Goal: Obtain resource: Download file/media

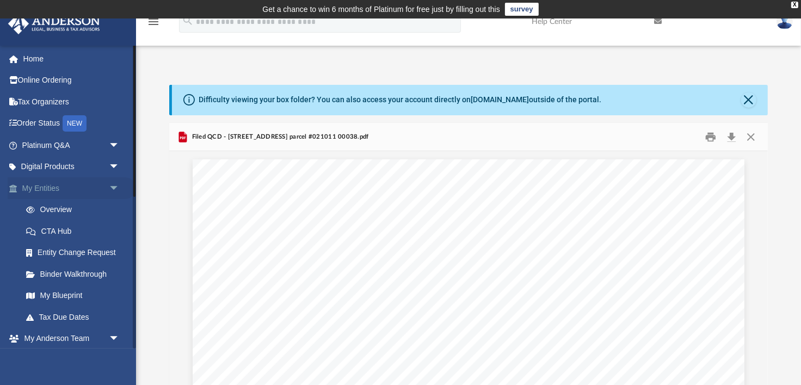
click at [51, 187] on link "My Entities arrow_drop_down" at bounding box center [72, 188] width 128 height 22
click at [28, 59] on link "Home" at bounding box center [72, 59] width 128 height 22
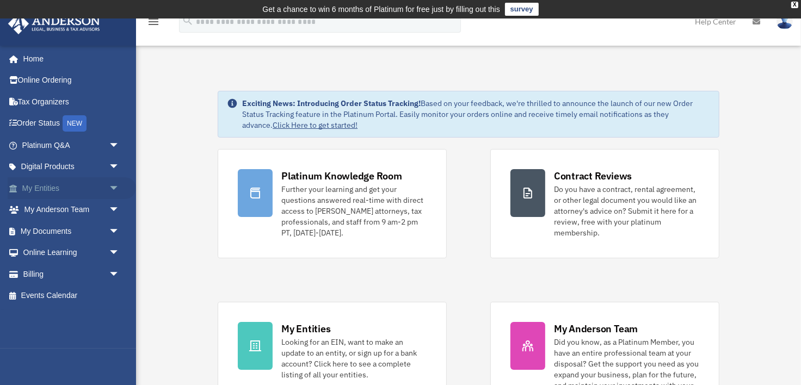
click at [109, 188] on span "arrow_drop_down" at bounding box center [120, 188] width 22 height 22
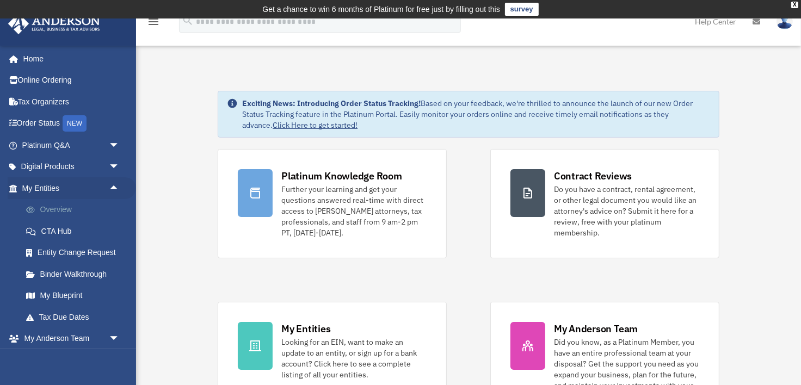
click at [55, 209] on link "Overview" at bounding box center [75, 210] width 121 height 22
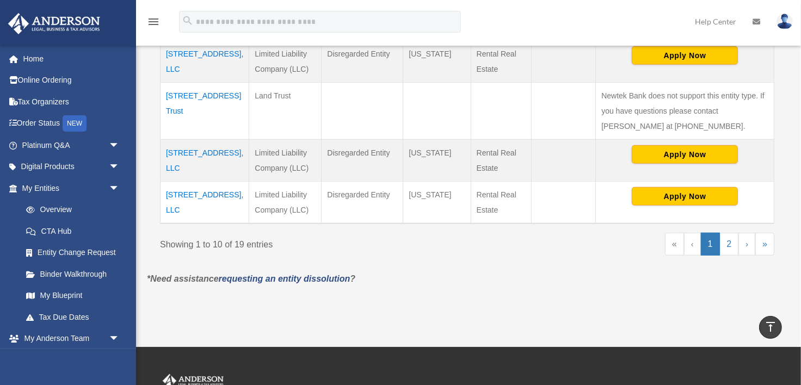
scroll to position [597, 0]
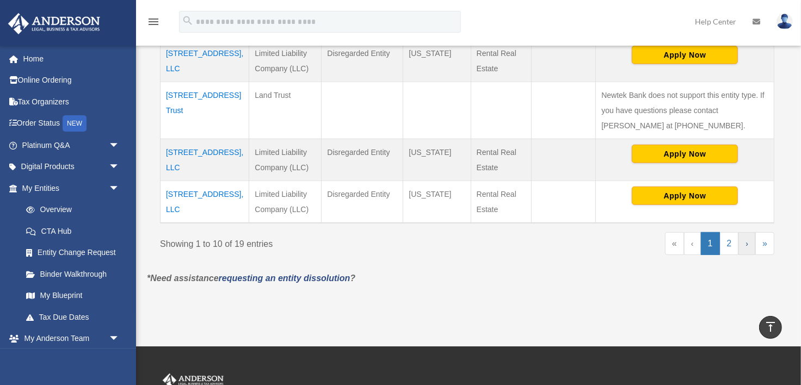
click at [743, 238] on link "›" at bounding box center [747, 243] width 17 height 23
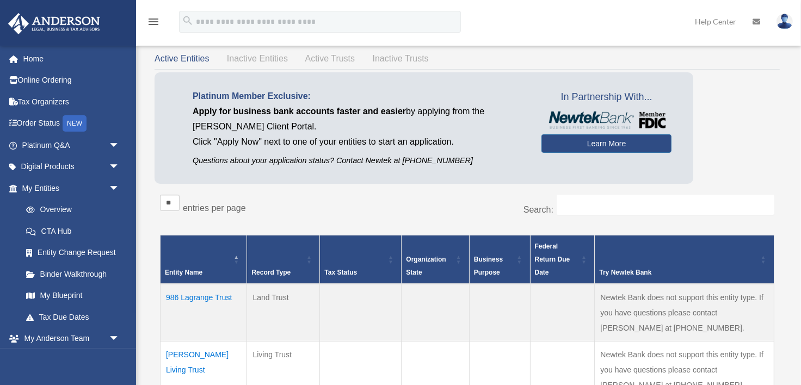
scroll to position [0, 0]
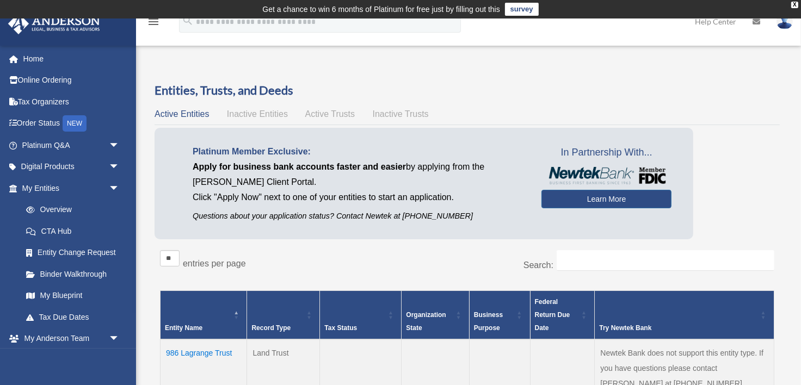
click at [273, 111] on span "Inactive Entities" at bounding box center [257, 113] width 61 height 9
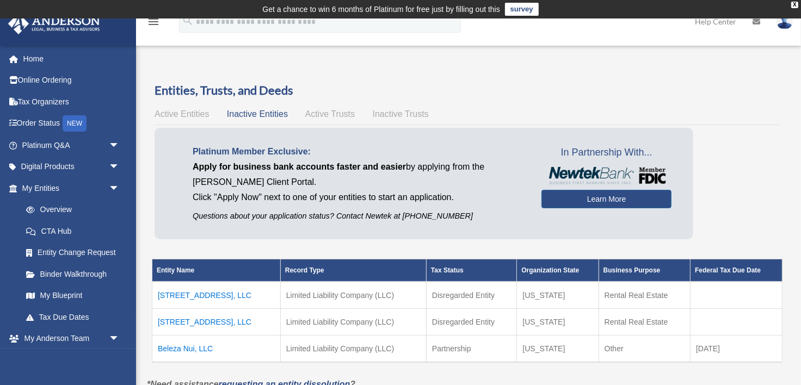
click at [201, 295] on td "2516 Durham Drive, LLC" at bounding box center [216, 295] width 128 height 27
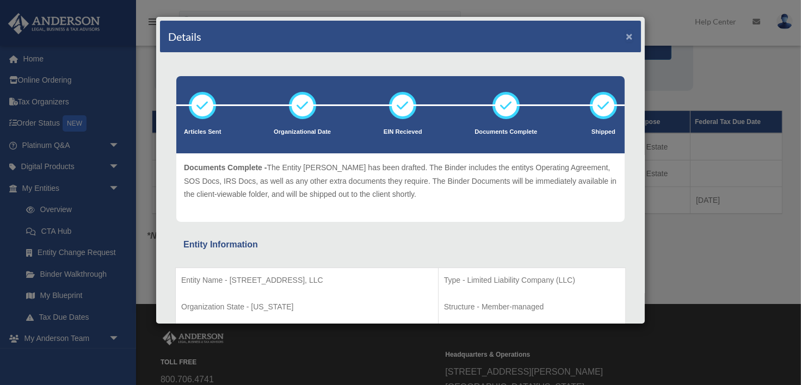
click at [628, 38] on button "×" at bounding box center [629, 35] width 7 height 11
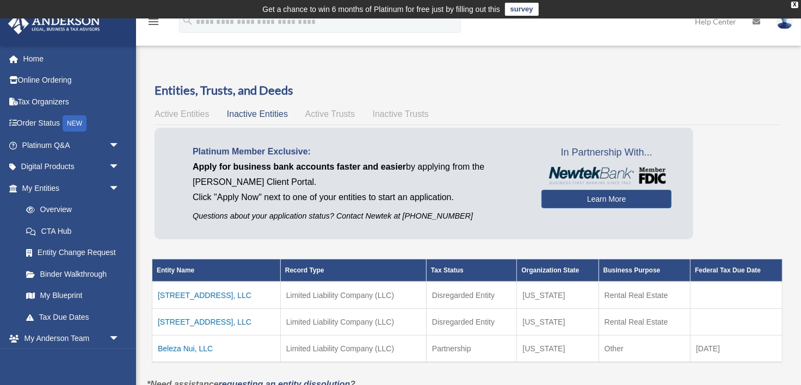
click at [330, 112] on span "Active Trusts" at bounding box center [330, 113] width 50 height 9
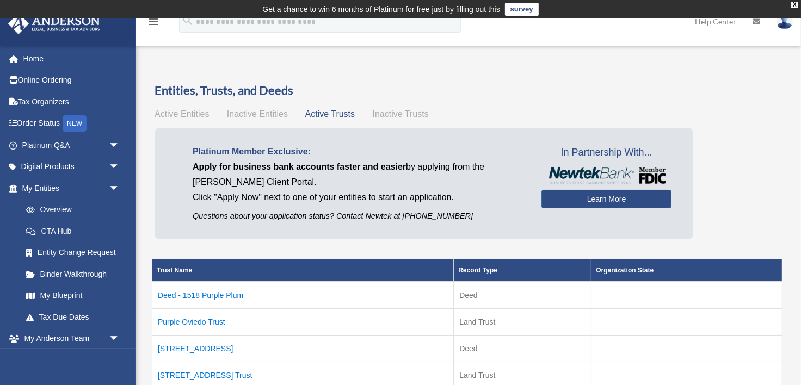
click at [395, 116] on span "Inactive Trusts" at bounding box center [401, 113] width 56 height 9
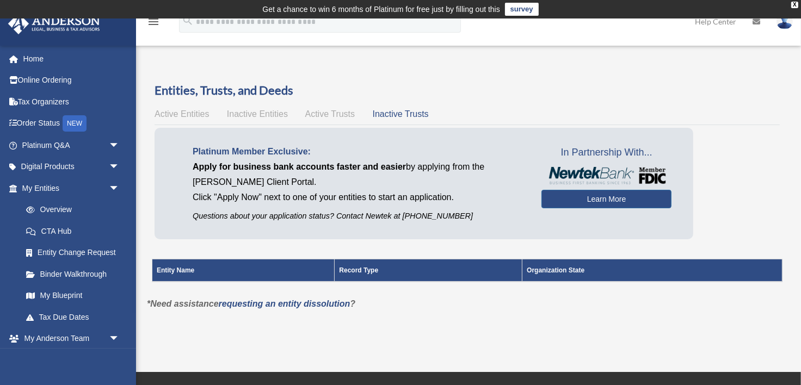
click at [181, 117] on span "Active Entities" at bounding box center [182, 113] width 54 height 9
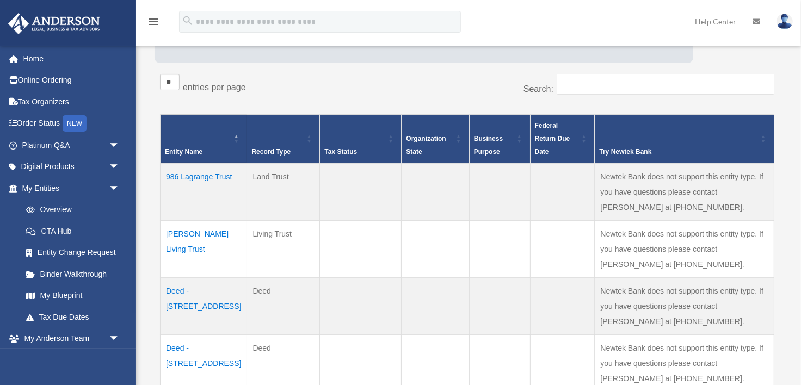
scroll to position [177, 0]
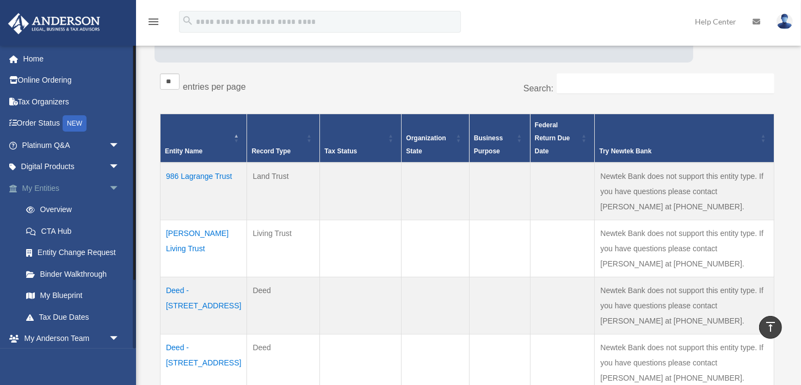
click at [68, 192] on link "My Entities arrow_drop_down" at bounding box center [72, 188] width 128 height 22
click at [27, 59] on link "Home" at bounding box center [72, 59] width 128 height 22
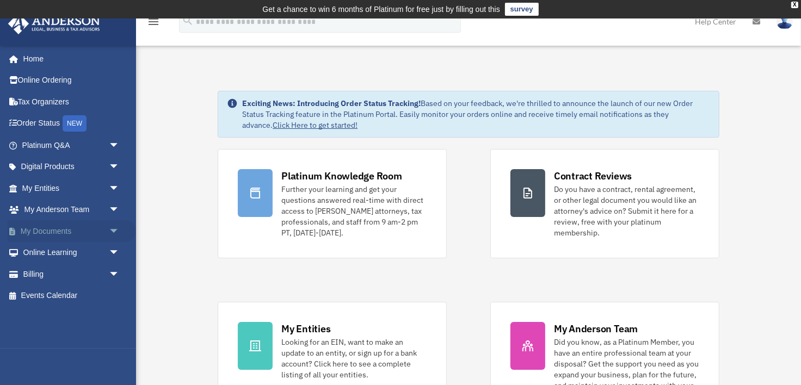
click at [112, 232] on span "arrow_drop_down" at bounding box center [120, 231] width 22 height 22
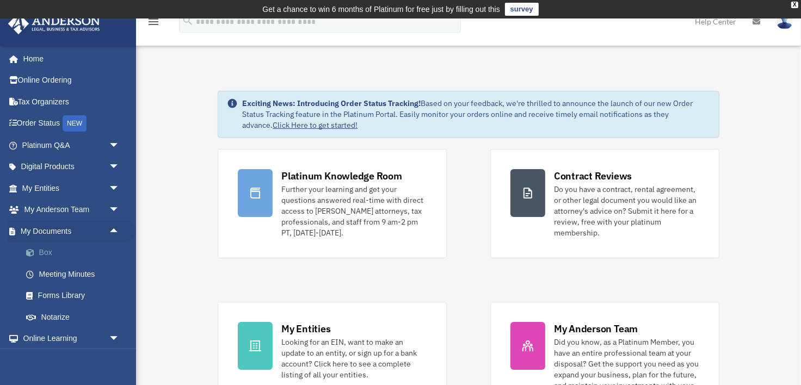
click at [50, 257] on link "Box" at bounding box center [75, 253] width 121 height 22
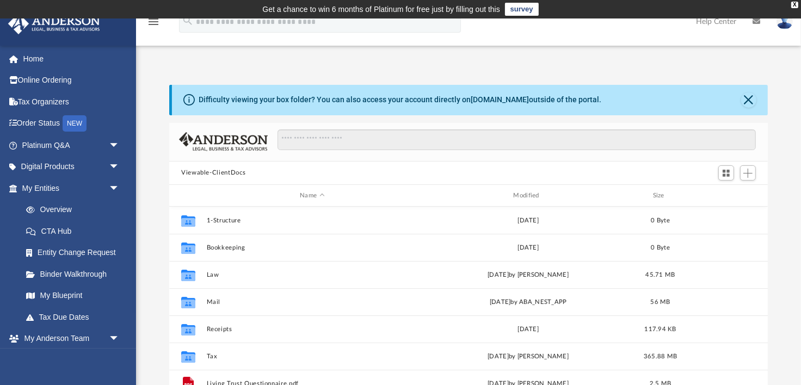
scroll to position [248, 599]
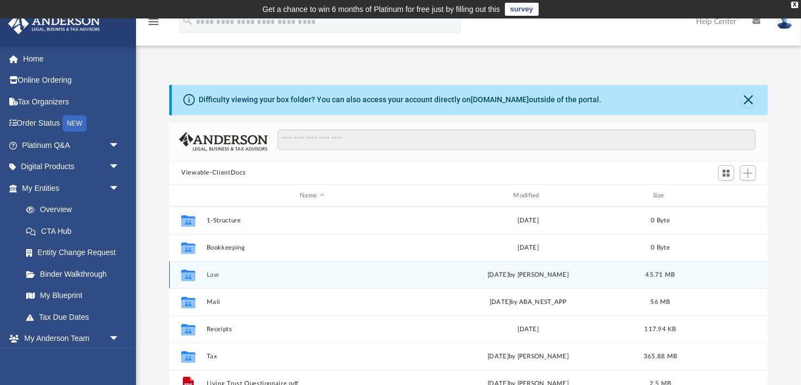
click at [205, 271] on div "Collaborated Folder Law [DATE] by [PERSON_NAME] 45.71 MB" at bounding box center [468, 274] width 599 height 27
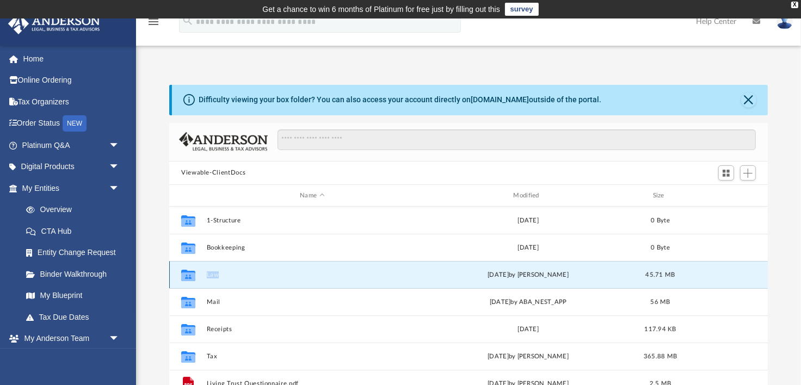
click at [205, 271] on div "Collaborated Folder Law [DATE] by [PERSON_NAME] 45.71 MB" at bounding box center [468, 274] width 599 height 27
click at [187, 273] on icon "grid" at bounding box center [188, 277] width 14 height 9
click at [200, 277] on div "Collaborated Folder" at bounding box center [188, 275] width 27 height 17
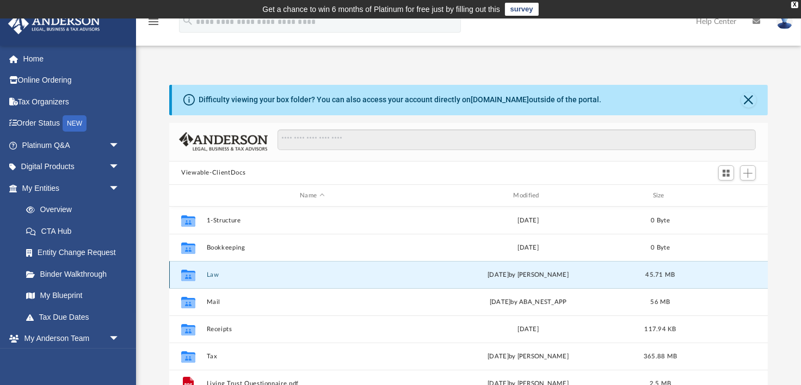
click at [205, 274] on div "Collaborated Folder Law [DATE] by [PERSON_NAME] 45.71 MB" at bounding box center [468, 274] width 599 height 27
click at [188, 274] on icon "grid" at bounding box center [188, 277] width 14 height 9
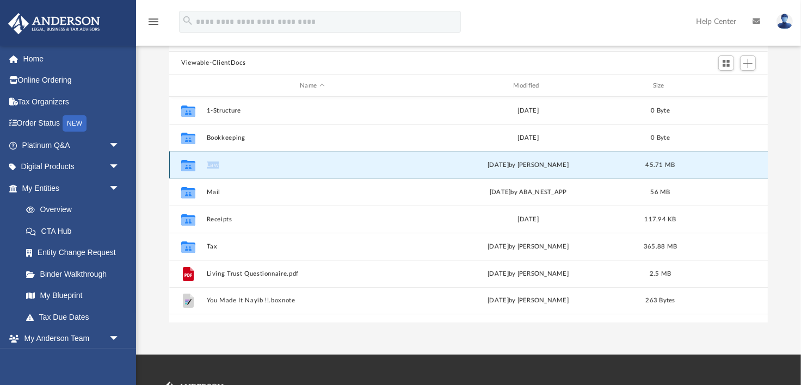
scroll to position [117, 0]
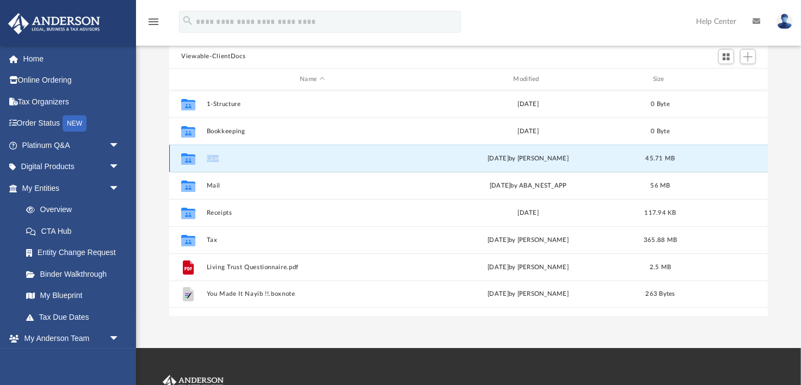
click at [231, 156] on button "Law" at bounding box center [312, 158] width 211 height 7
click at [231, 157] on button "Law" at bounding box center [312, 158] width 211 height 7
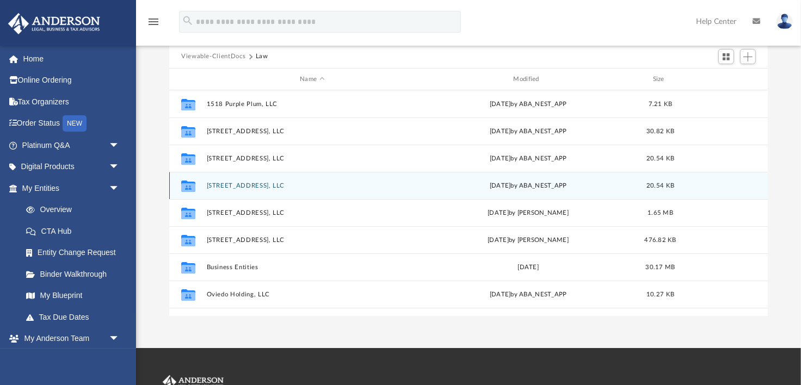
click at [225, 190] on div "Collaborated Folder [STREET_ADDRESS], LLC [DATE] by ABA_NEST_APP 20.54 KB" at bounding box center [468, 185] width 599 height 27
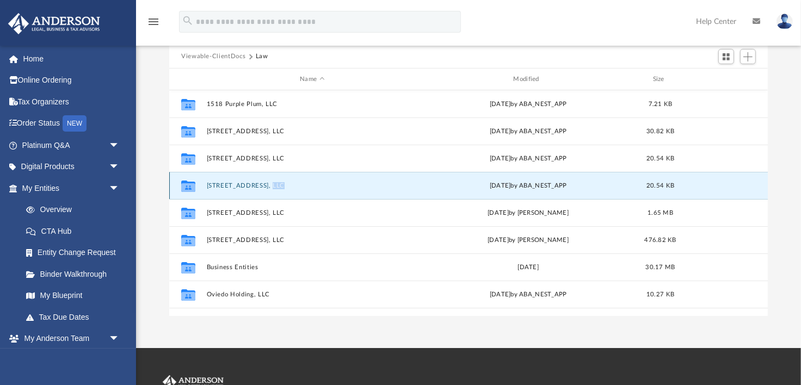
click at [225, 190] on div "Collaborated Folder [STREET_ADDRESS], LLC [DATE] by ABA_NEST_APP 20.54 KB" at bounding box center [468, 185] width 599 height 27
click at [191, 187] on icon "grid" at bounding box center [188, 186] width 14 height 11
click at [276, 188] on button "[STREET_ADDRESS], LLC" at bounding box center [312, 185] width 211 height 7
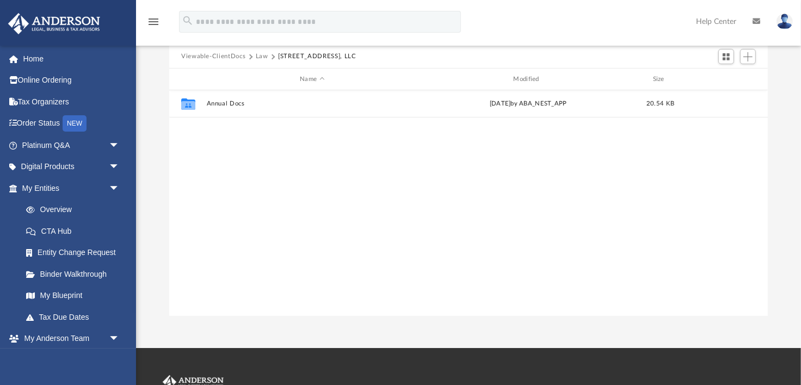
click at [272, 186] on div "Collaborated Folder Annual Docs [DATE] by ABA_NEST_APP 20.54 KB" at bounding box center [468, 203] width 599 height 226
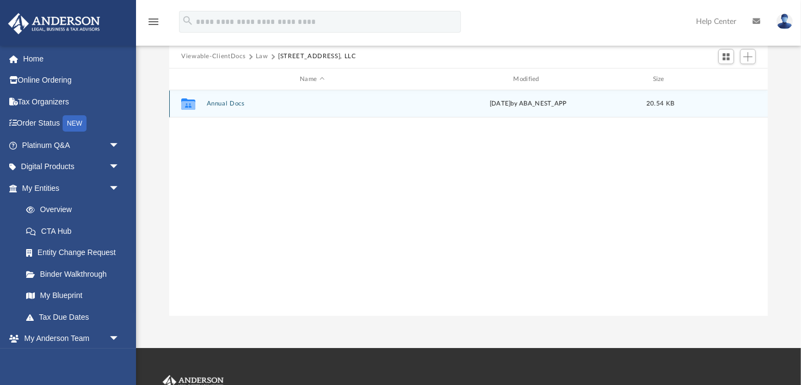
click at [247, 106] on button "Annual Docs" at bounding box center [312, 104] width 211 height 7
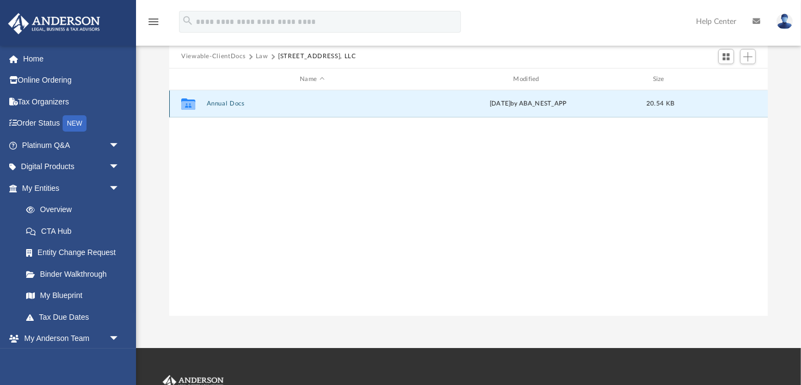
click at [247, 106] on button "Annual Docs" at bounding box center [312, 104] width 211 height 7
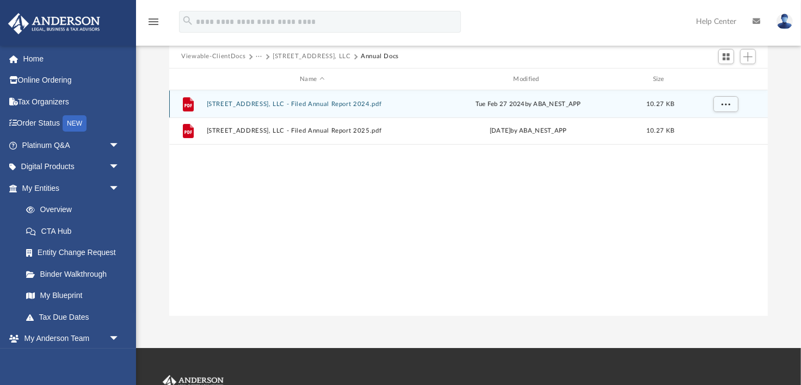
click at [268, 105] on button "[STREET_ADDRESS], LLC - Filed Annual Report 2024.pdf" at bounding box center [312, 104] width 211 height 7
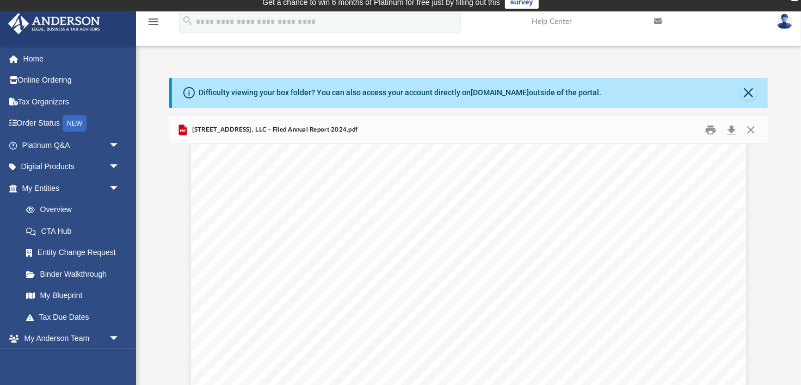
scroll to position [0, 0]
click at [750, 133] on button "Close" at bounding box center [751, 129] width 20 height 17
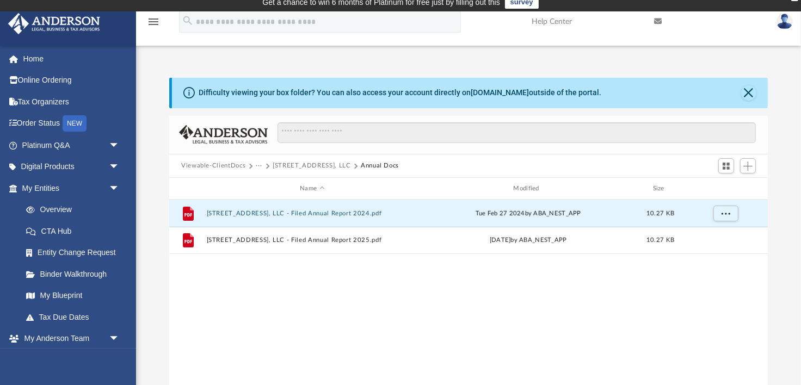
click at [257, 165] on button "···" at bounding box center [259, 166] width 7 height 10
click at [263, 187] on li "Law" at bounding box center [267, 184] width 13 height 11
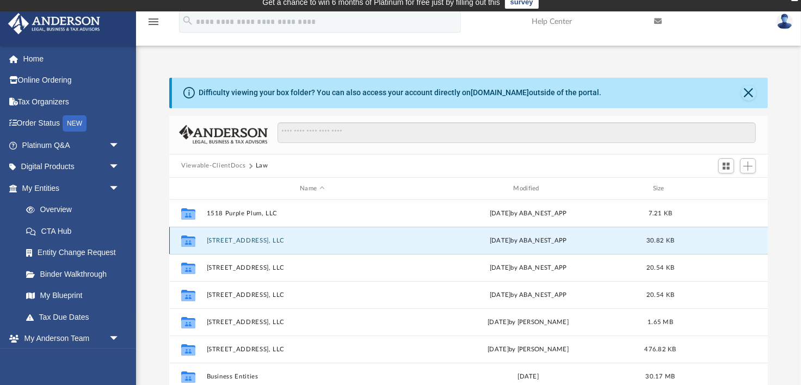
click at [246, 241] on button "[STREET_ADDRESS], LLC" at bounding box center [312, 240] width 211 height 7
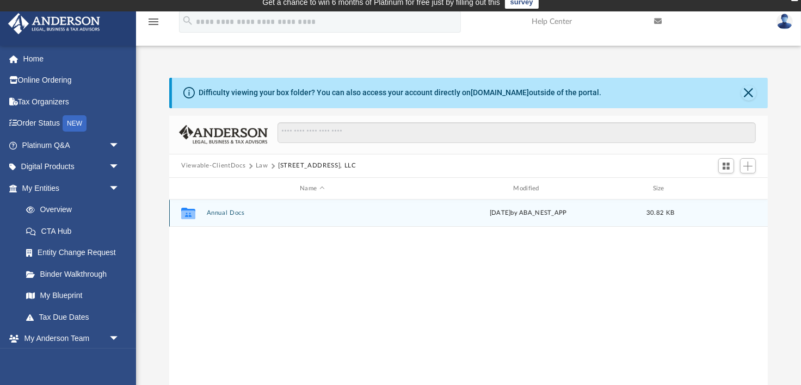
click at [232, 216] on button "Annual Docs" at bounding box center [312, 213] width 211 height 7
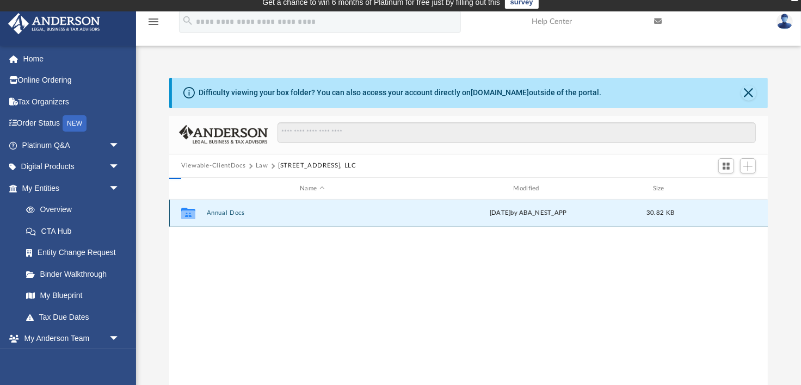
click at [232, 216] on button "Annual Docs" at bounding box center [312, 213] width 211 height 7
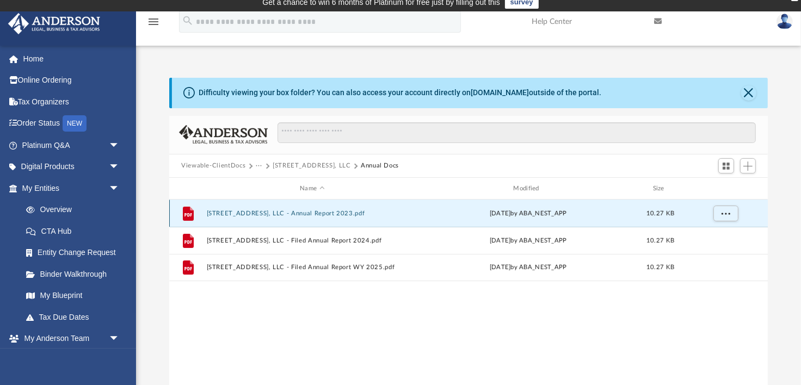
click at [265, 212] on button "[STREET_ADDRESS], LLC - Annual Report 2023.pdf" at bounding box center [312, 213] width 211 height 7
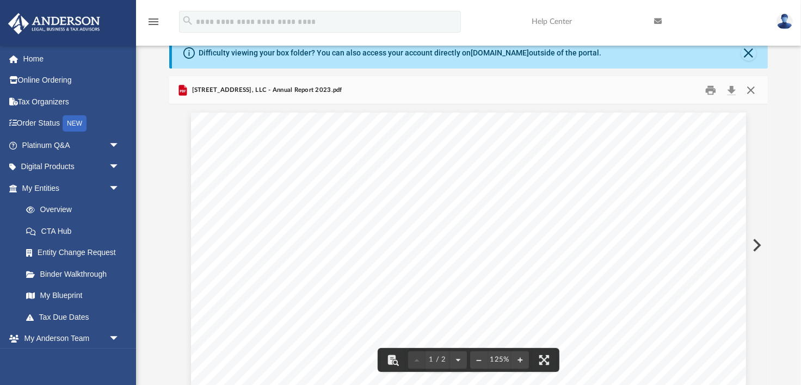
click at [755, 92] on button "Close" at bounding box center [751, 90] width 20 height 17
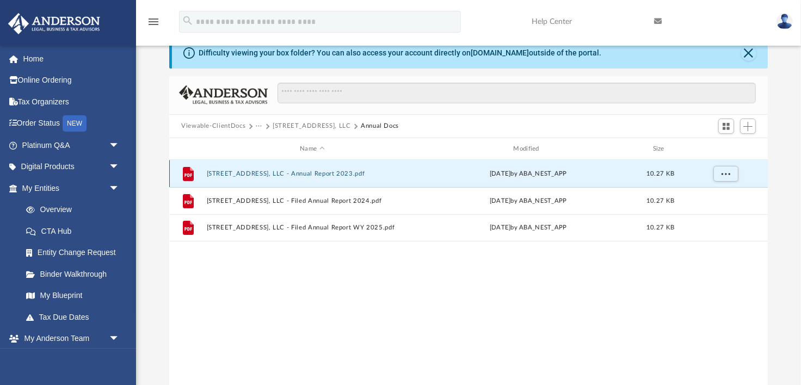
click at [311, 170] on button "[STREET_ADDRESS], LLC - Annual Report 2023.pdf" at bounding box center [312, 173] width 211 height 7
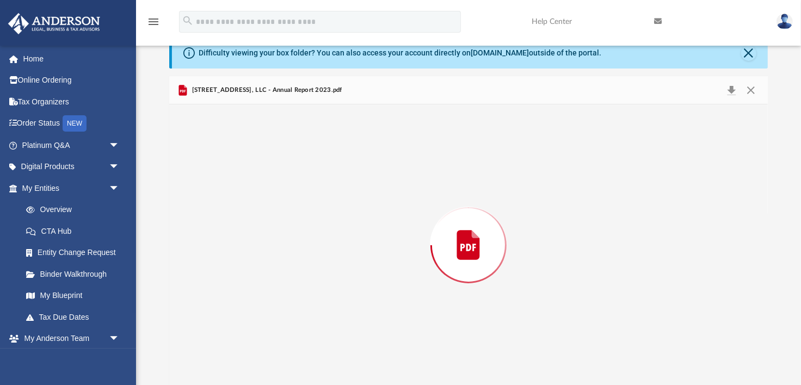
click at [311, 170] on div "Preview" at bounding box center [468, 245] width 599 height 281
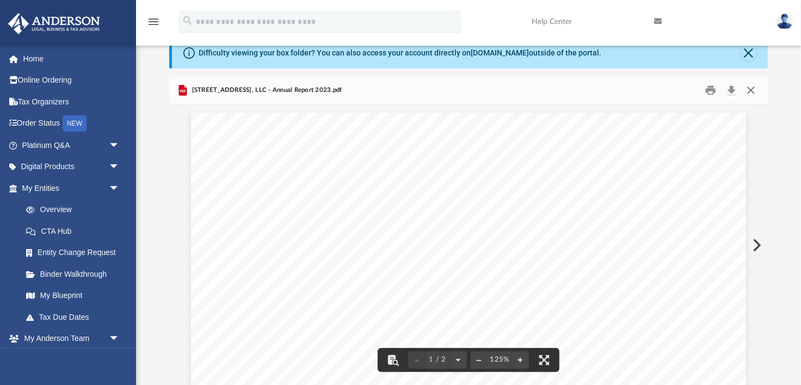
click at [751, 88] on button "Close" at bounding box center [751, 90] width 20 height 17
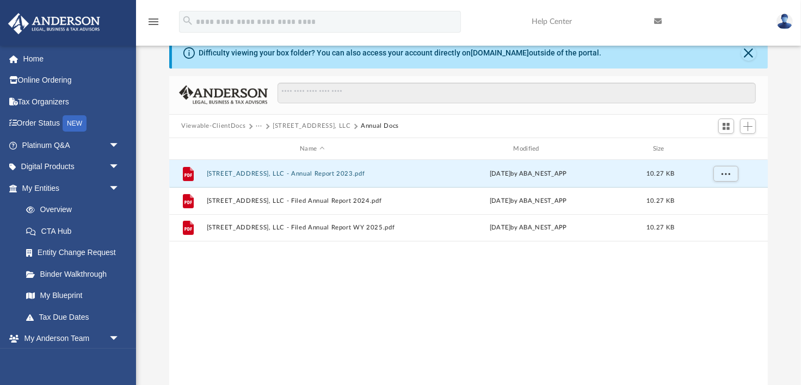
click at [256, 124] on button "···" at bounding box center [259, 126] width 7 height 10
click at [263, 146] on li "Law" at bounding box center [267, 144] width 13 height 11
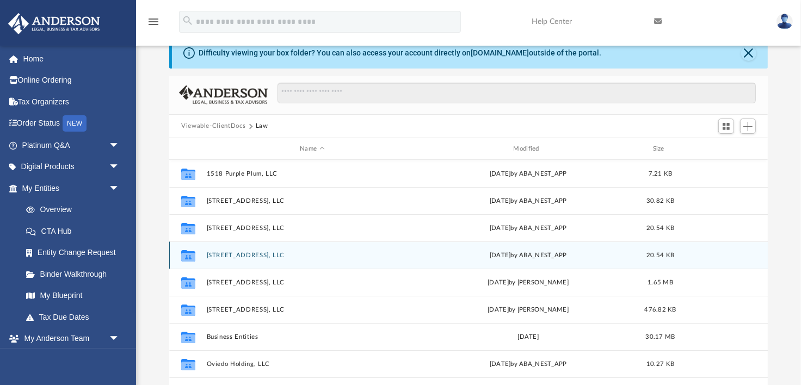
click at [187, 254] on icon "grid" at bounding box center [188, 257] width 14 height 9
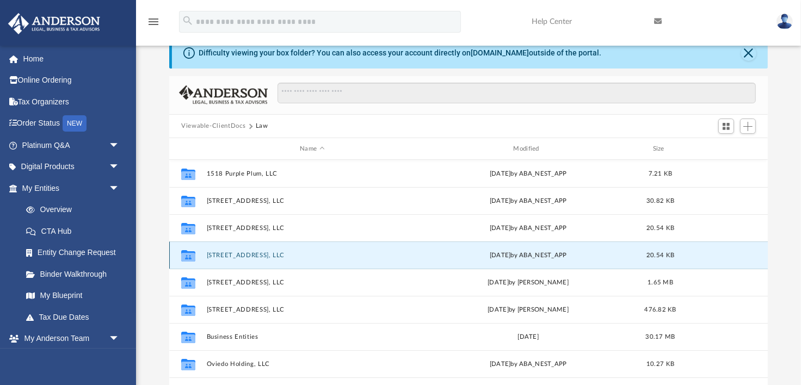
click at [195, 257] on icon "grid" at bounding box center [188, 257] width 14 height 9
click at [232, 254] on button "[STREET_ADDRESS], LLC" at bounding box center [312, 255] width 211 height 7
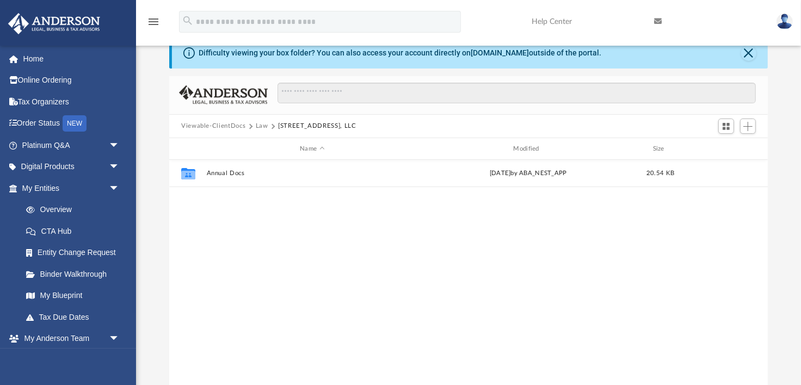
click at [232, 254] on div "Collaborated Folder Annual Docs [DATE] by ABA_NEST_APP 20.54 KB" at bounding box center [468, 273] width 599 height 226
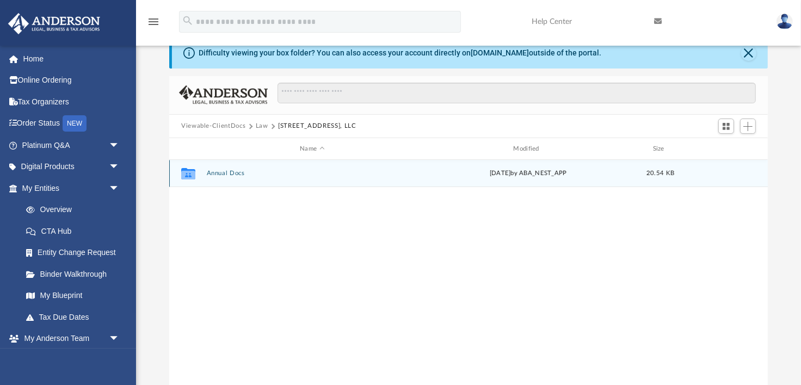
click at [234, 174] on button "Annual Docs" at bounding box center [312, 173] width 211 height 7
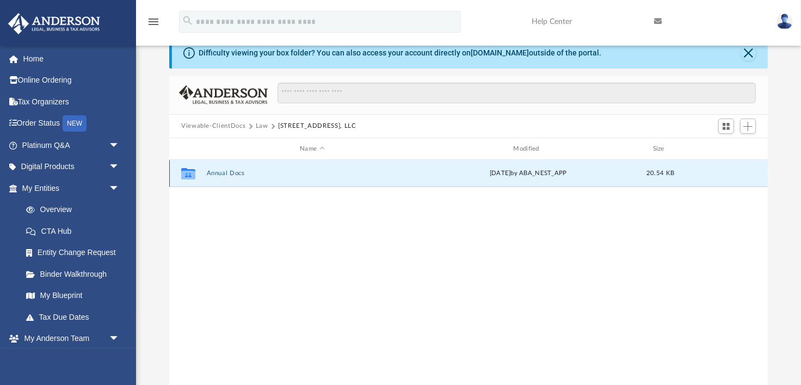
click at [234, 174] on button "Annual Docs" at bounding box center [312, 173] width 211 height 7
